Goal: Find specific page/section: Find specific page/section

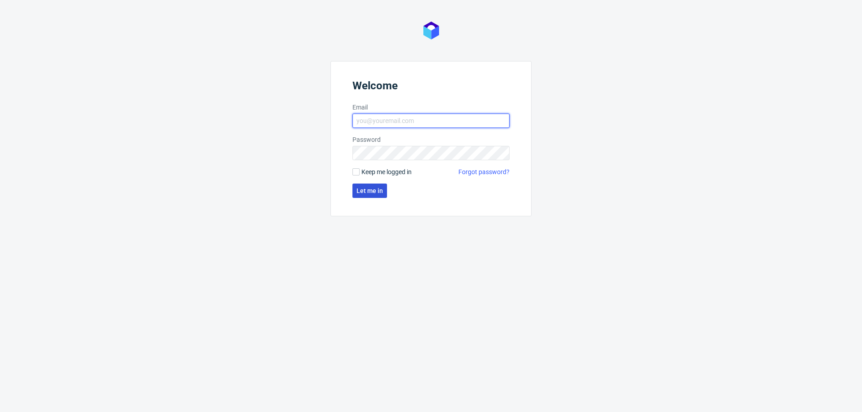
type input "[PERSON_NAME][EMAIL_ADDRESS][PERSON_NAME][DOMAIN_NAME]"
click at [370, 188] on span "Let me in" at bounding box center [369, 191] width 26 height 6
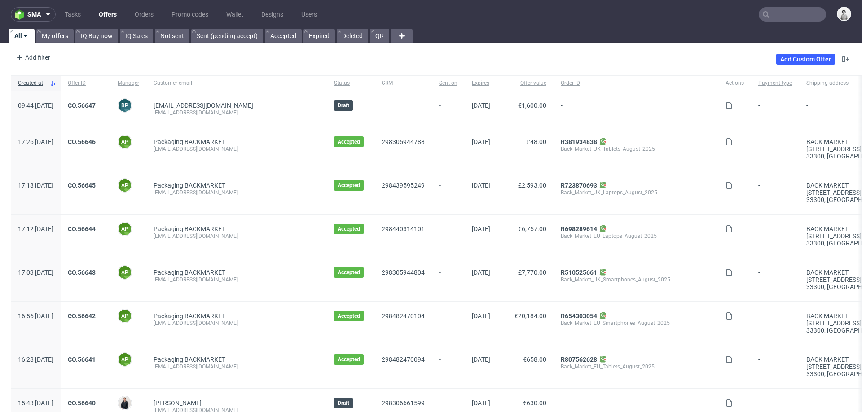
click at [785, 11] on input "text" at bounding box center [792, 14] width 67 height 14
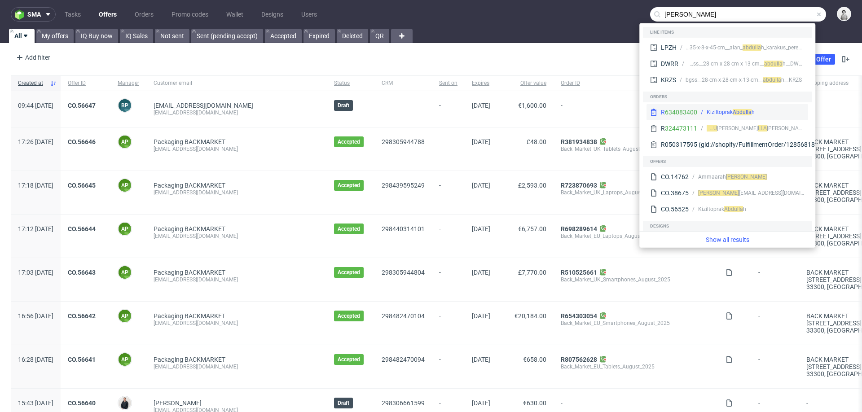
type input "[PERSON_NAME]"
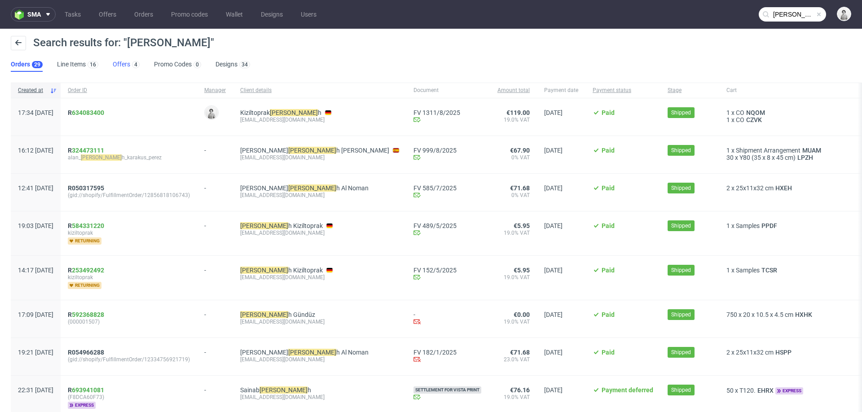
click at [116, 61] on link "Offers 4" at bounding box center [126, 64] width 27 height 14
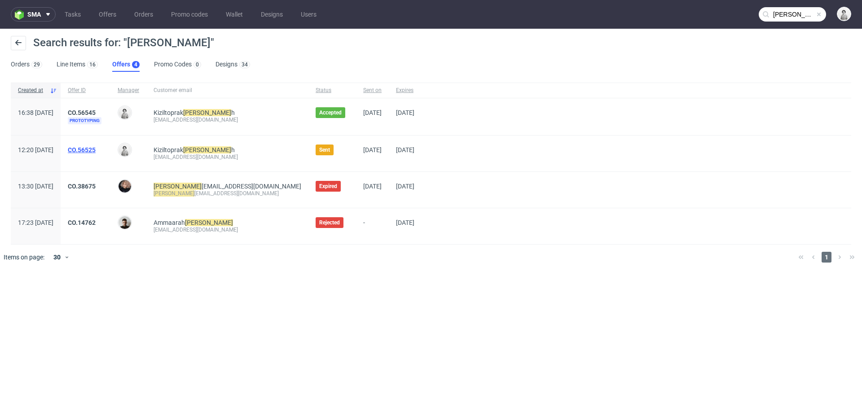
click at [96, 149] on link "CO.56525" at bounding box center [82, 149] width 28 height 7
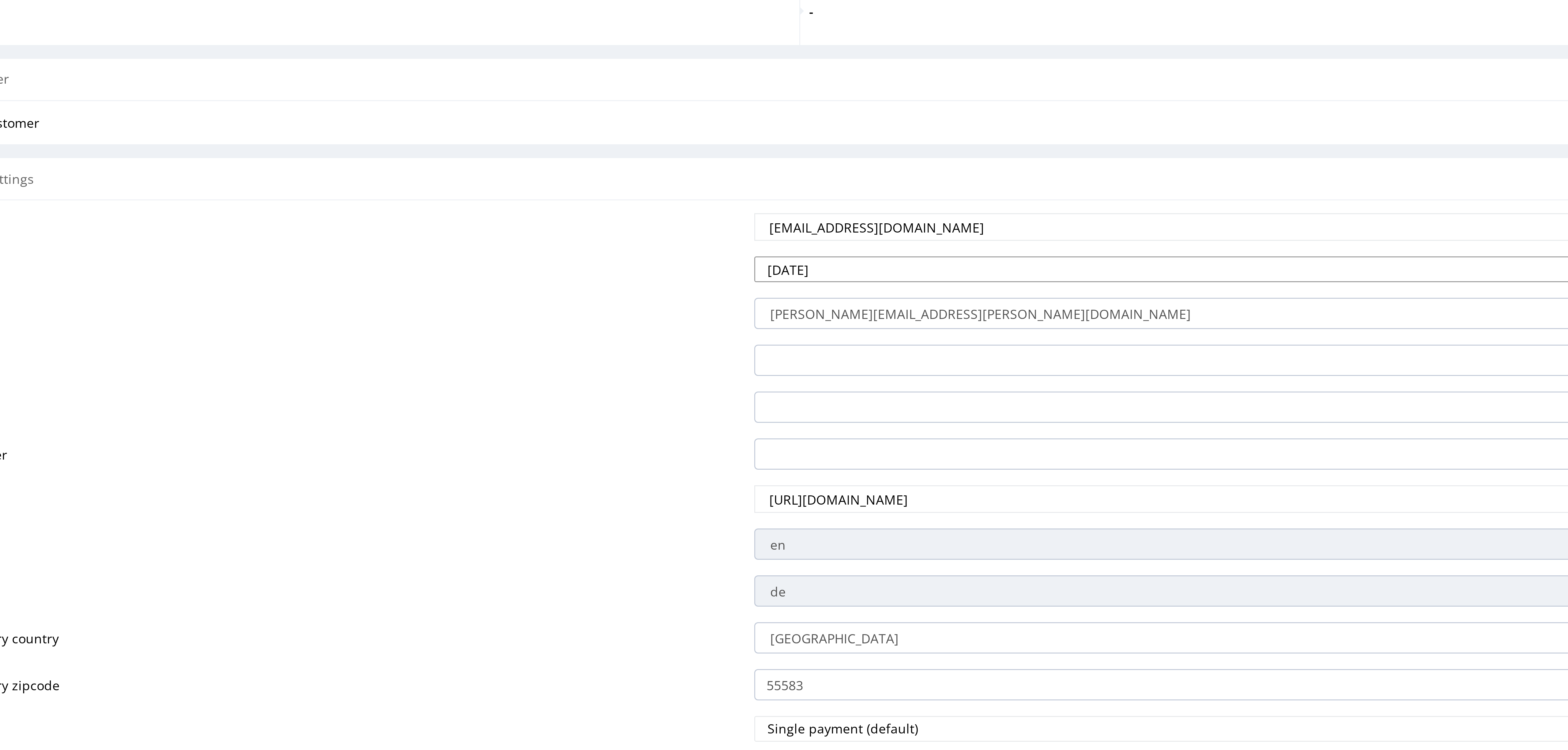
click at [0, 10] on input "[DATE]" at bounding box center [186, 8] width 424 height 9
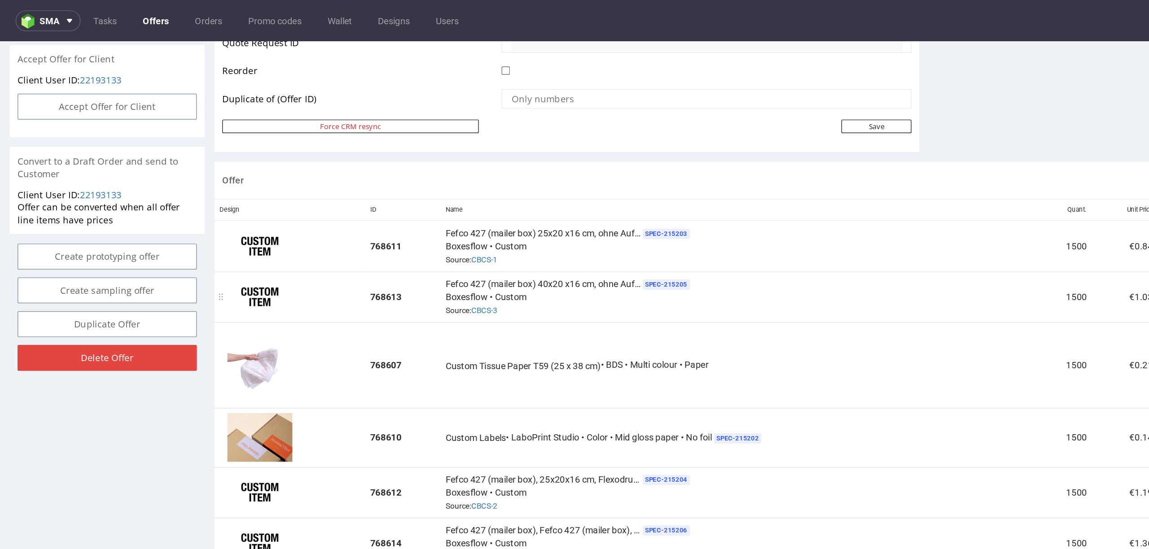
scroll to position [465, 0]
